Goal: Task Accomplishment & Management: Manage account settings

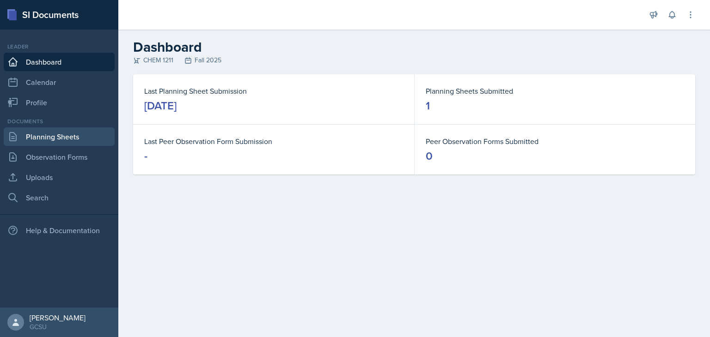
click at [63, 134] on link "Planning Sheets" at bounding box center [59, 137] width 111 height 18
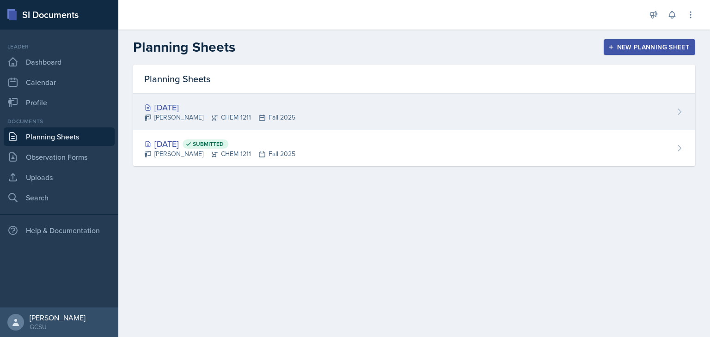
click at [235, 126] on div "[DATE] [PERSON_NAME] CHEM 1211 Fall 2025" at bounding box center [414, 112] width 562 height 37
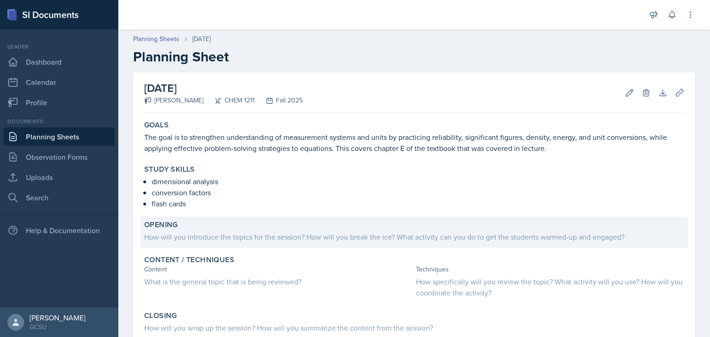
scroll to position [24, 0]
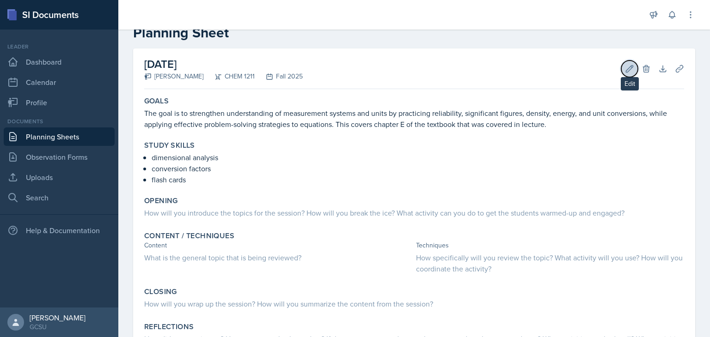
click at [625, 72] on icon at bounding box center [629, 68] width 9 height 9
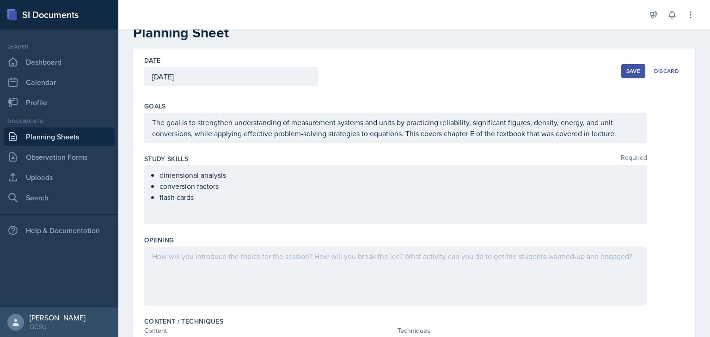
click at [329, 284] on div at bounding box center [395, 276] width 503 height 59
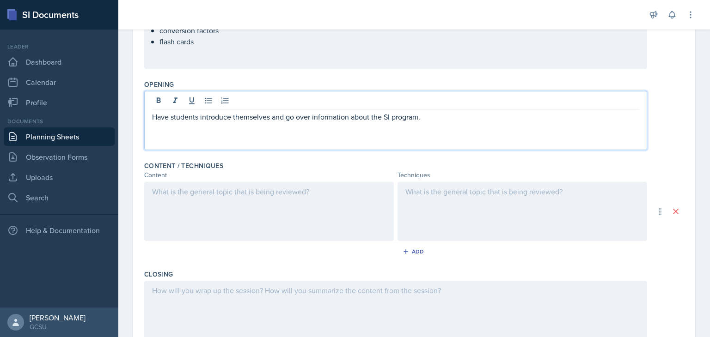
scroll to position [195, 0]
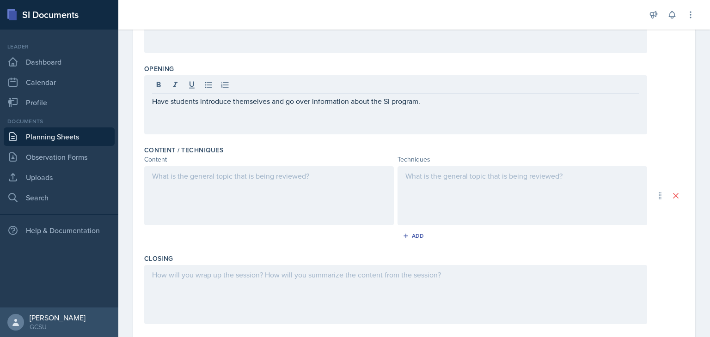
click at [287, 187] on div at bounding box center [269, 195] width 250 height 59
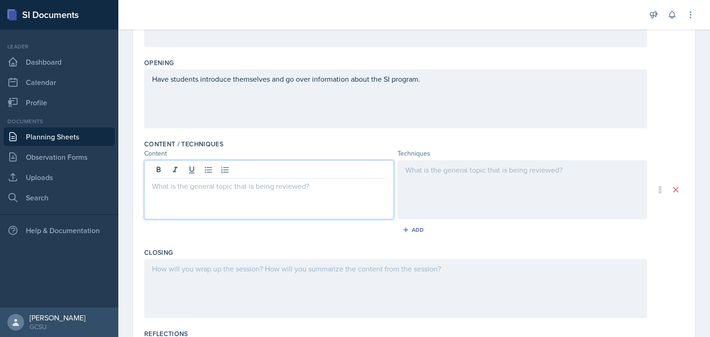
scroll to position [195, 0]
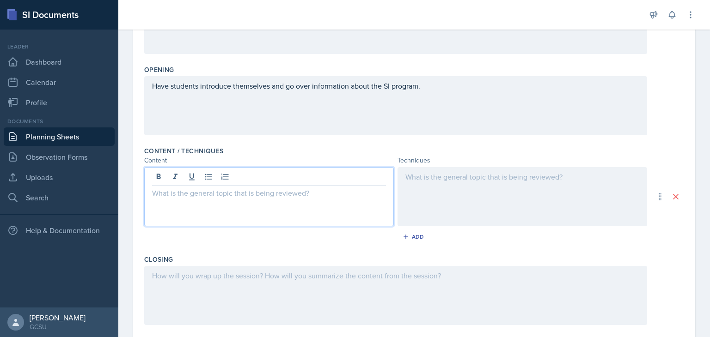
click at [457, 100] on div "Have students introduce themselves and go over information about the SI program." at bounding box center [395, 105] width 503 height 59
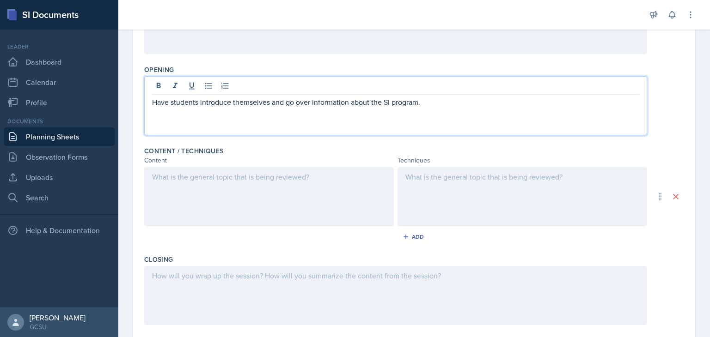
scroll to position [211, 0]
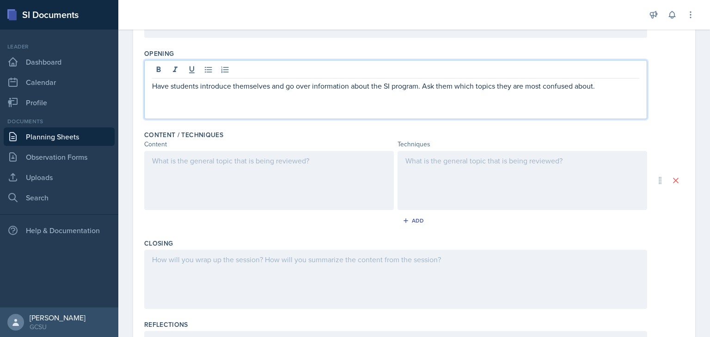
click at [228, 183] on div at bounding box center [269, 180] width 250 height 59
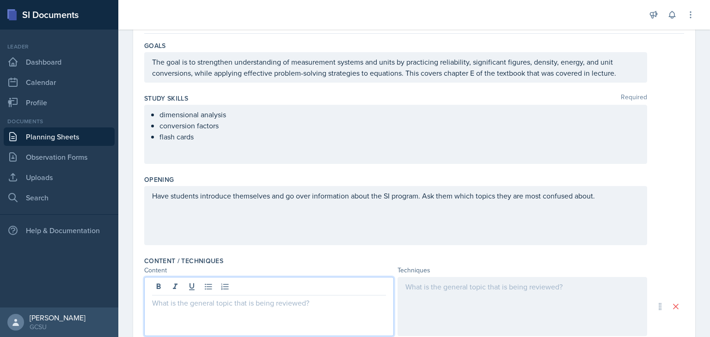
scroll to position [101, 0]
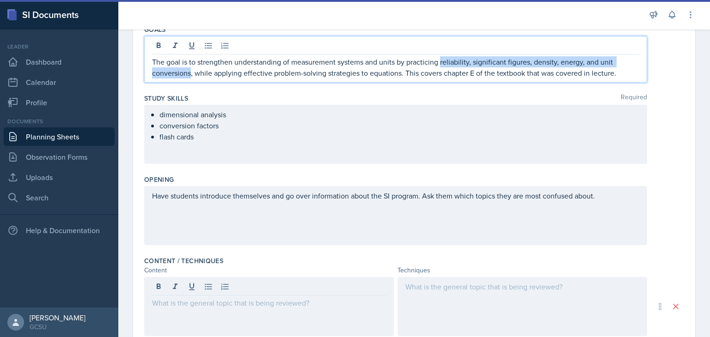
drag, startPoint x: 440, startPoint y: 60, endPoint x: 190, endPoint y: 79, distance: 250.8
click at [190, 79] on div "The goal is to strengthen understanding of measurement systems and units by pra…" at bounding box center [395, 59] width 503 height 47
copy p "reliability, significant figures, density, energy, and unit conversions"
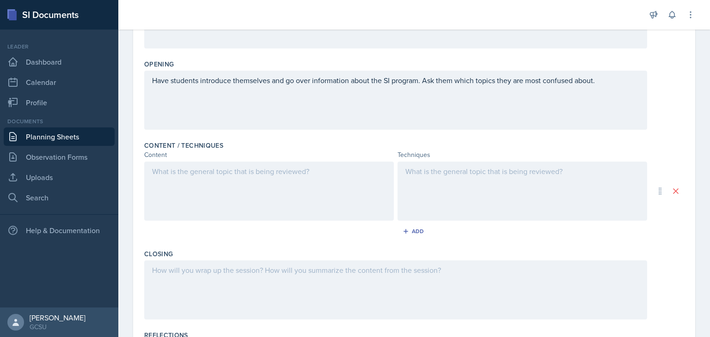
scroll to position [217, 0]
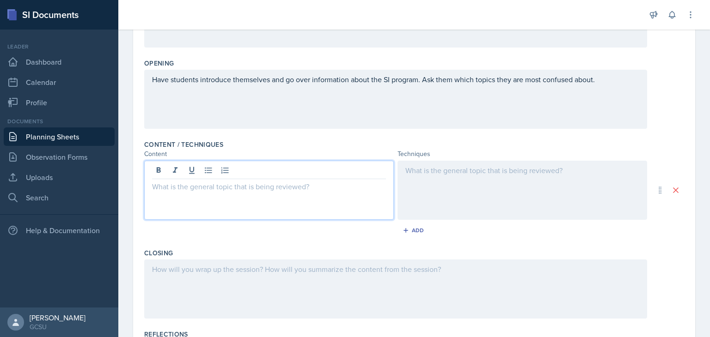
click at [220, 173] on div at bounding box center [269, 190] width 250 height 59
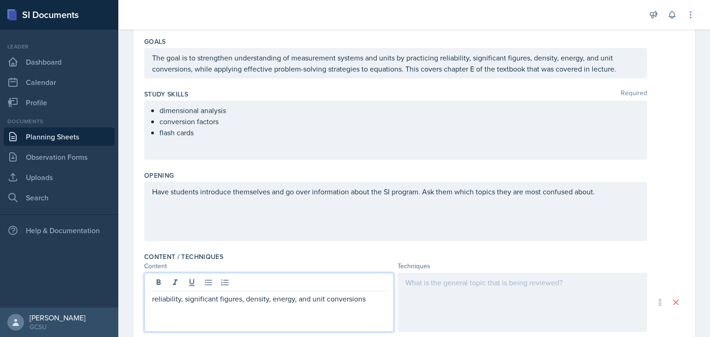
scroll to position [104, 0]
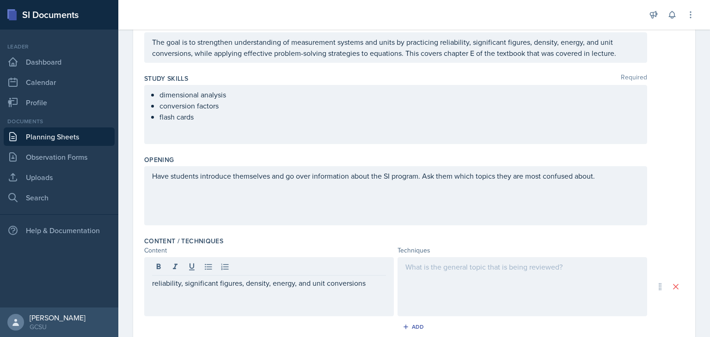
click at [318, 237] on div "Content / Techniques" at bounding box center [414, 241] width 540 height 9
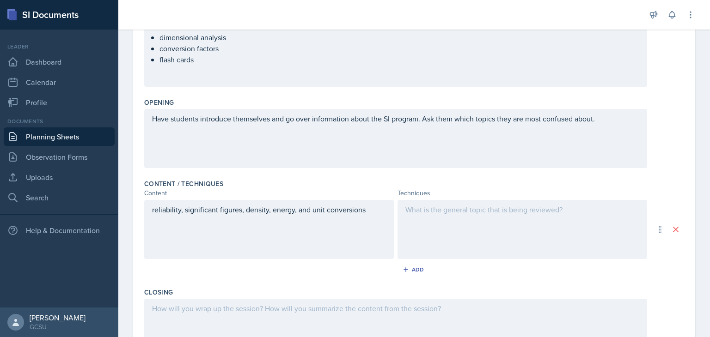
click at [453, 225] on div at bounding box center [522, 229] width 250 height 59
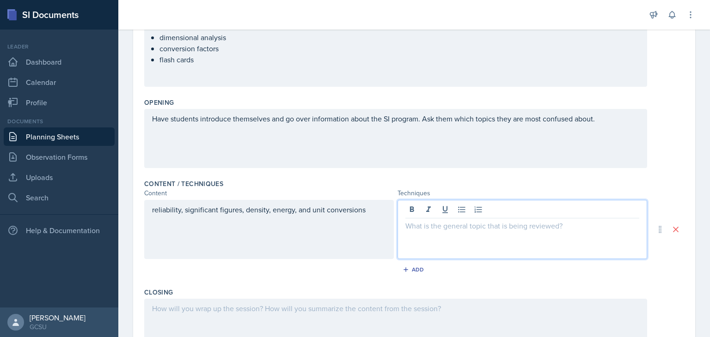
scroll to position [177, 0]
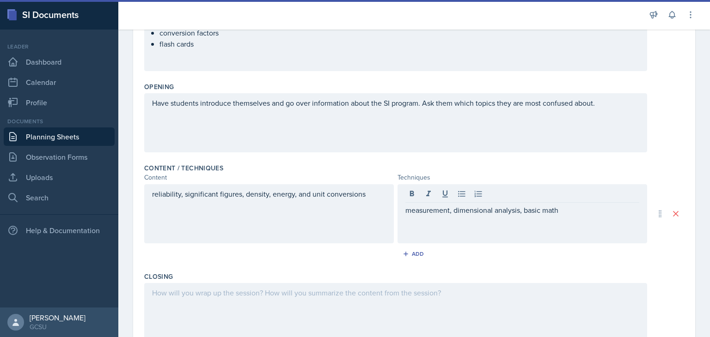
click at [336, 245] on div "Content / Techniques Content Techniques reliability, significant figures, densi…" at bounding box center [414, 214] width 540 height 109
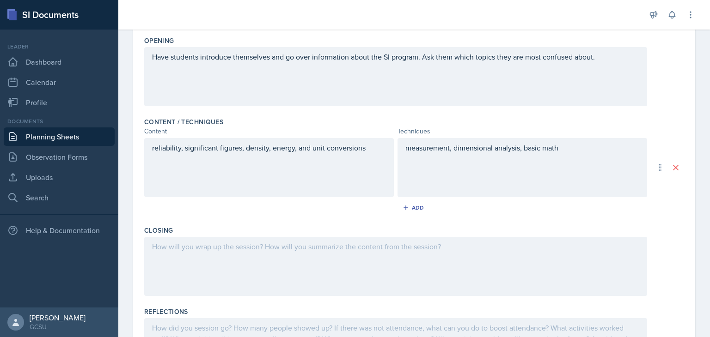
scroll to position [226, 0]
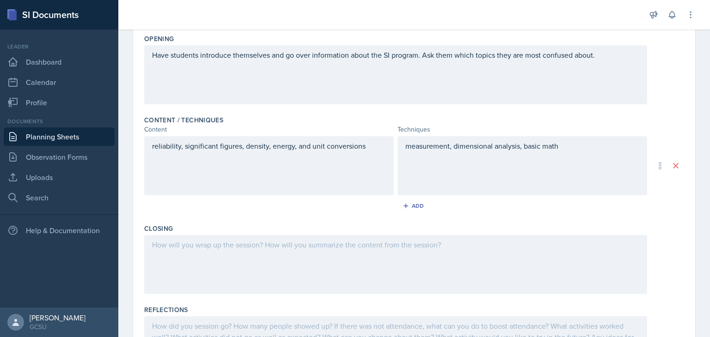
click at [573, 155] on div "measurement, dimensional analysis, basic math" at bounding box center [522, 165] width 250 height 59
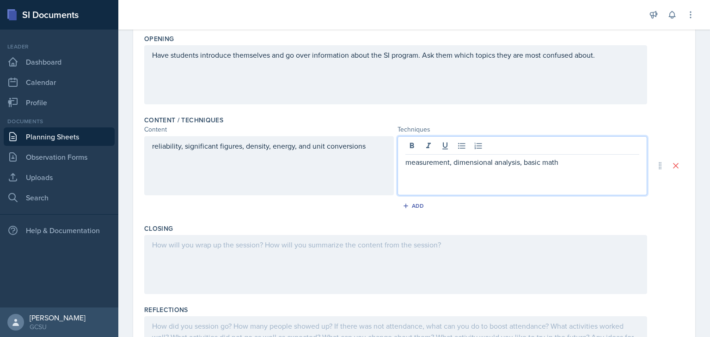
scroll to position [242, 0]
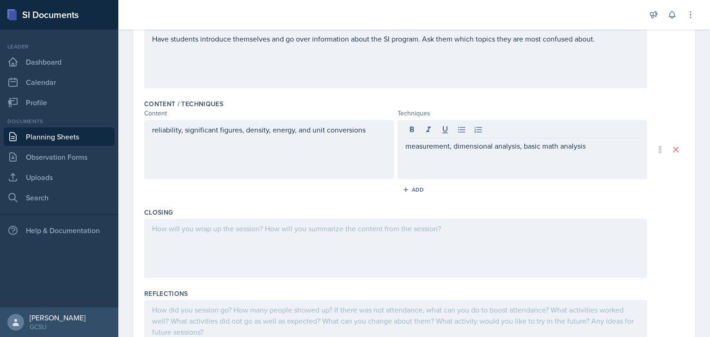
click at [370, 244] on div at bounding box center [395, 248] width 503 height 59
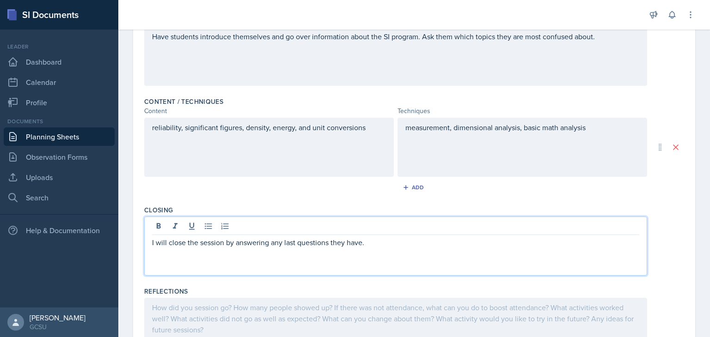
scroll to position [300, 0]
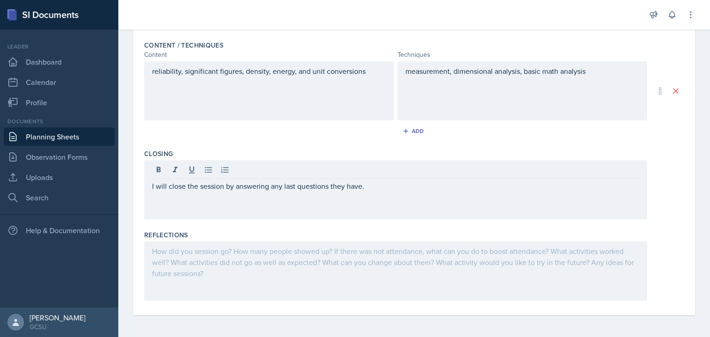
click at [203, 257] on div at bounding box center [395, 271] width 503 height 59
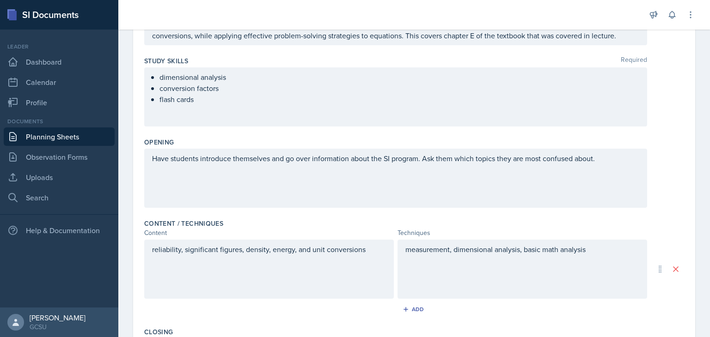
scroll to position [0, 0]
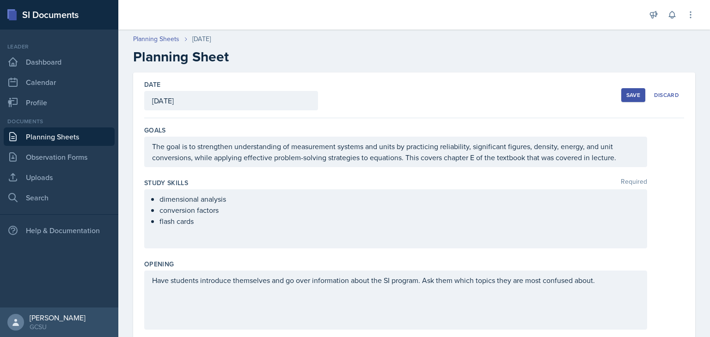
click at [627, 93] on div "Save" at bounding box center [633, 95] width 14 height 7
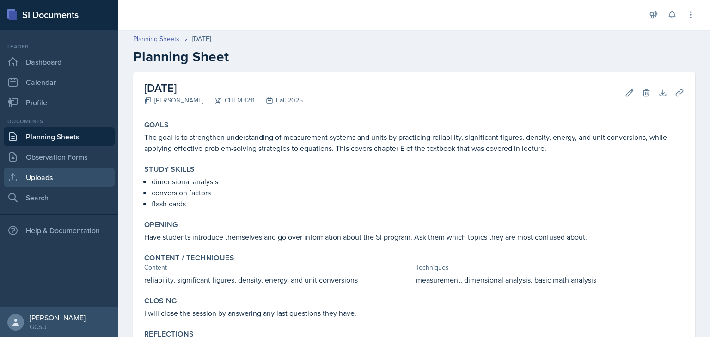
click at [76, 173] on link "Uploads" at bounding box center [59, 177] width 111 height 18
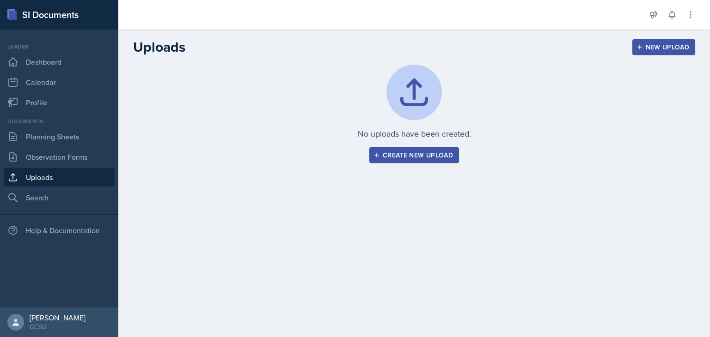
click at [393, 161] on button "Create new upload" at bounding box center [414, 155] width 90 height 16
